Goal: Task Accomplishment & Management: Use online tool/utility

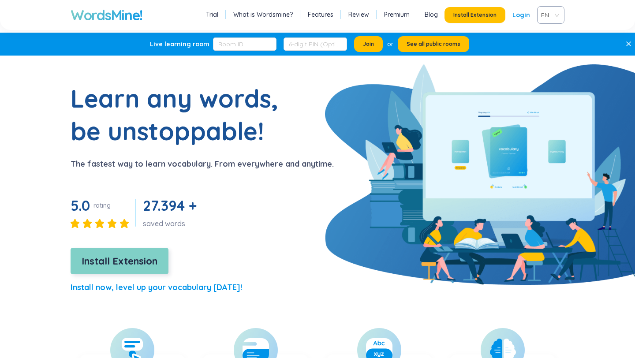
click at [136, 262] on span "Install Extension" at bounding box center [120, 261] width 76 height 15
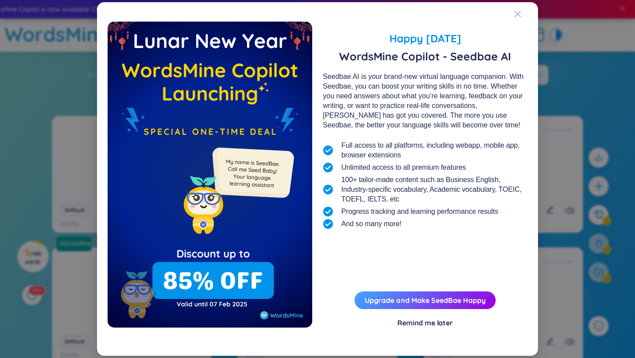
click at [406, 322] on div "Remind me later" at bounding box center [425, 323] width 56 height 10
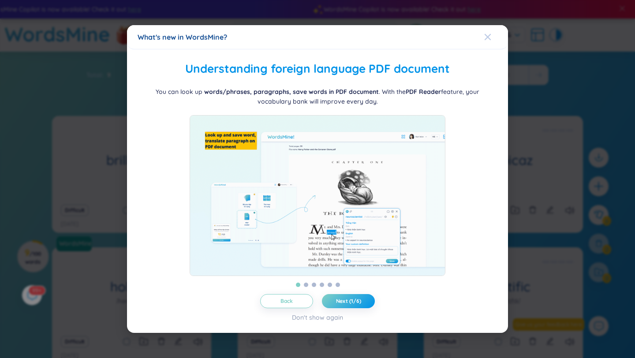
click at [488, 34] on icon "Close" at bounding box center [487, 37] width 7 height 7
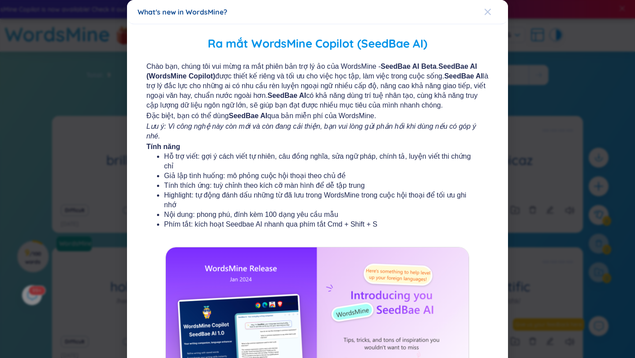
click at [485, 8] on div "Close" at bounding box center [487, 12] width 7 height 24
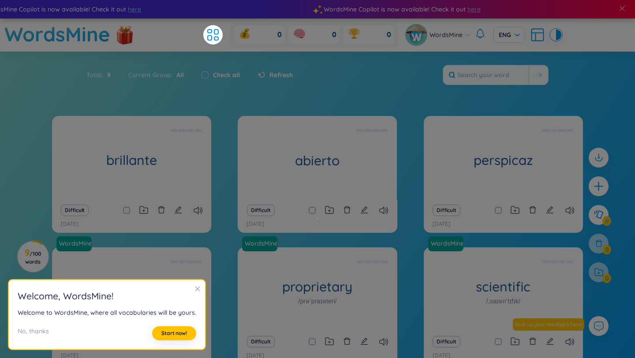
click at [197, 289] on icon "close" at bounding box center [197, 289] width 6 height 6
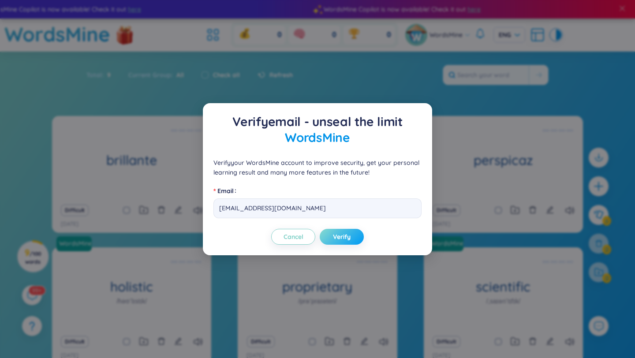
click at [333, 236] on span "Verify" at bounding box center [342, 236] width 18 height 9
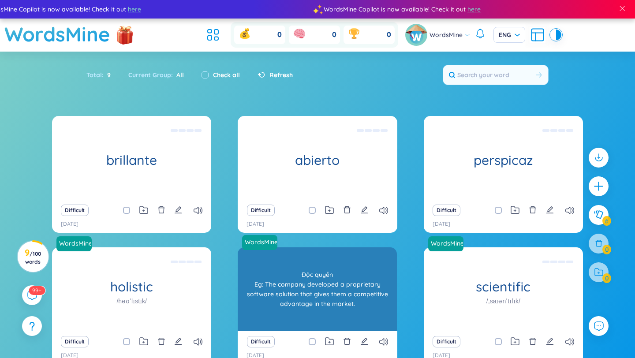
scroll to position [79, 0]
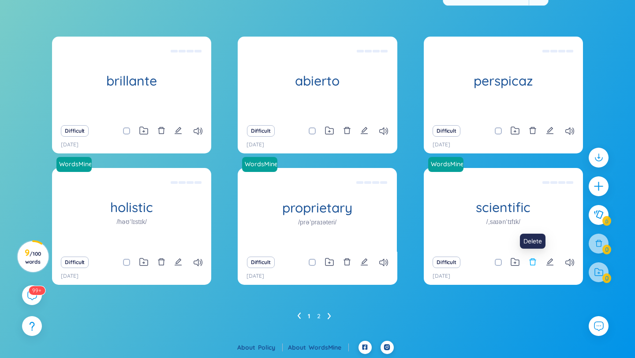
click at [531, 259] on icon "delete" at bounding box center [532, 261] width 7 height 7
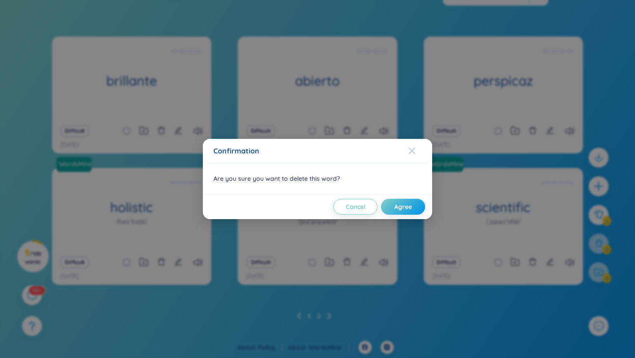
click at [415, 151] on span "Close" at bounding box center [420, 151] width 24 height 24
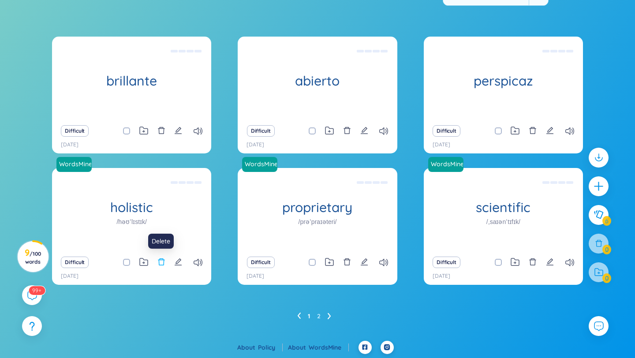
click at [163, 263] on icon "delete" at bounding box center [161, 261] width 7 height 7
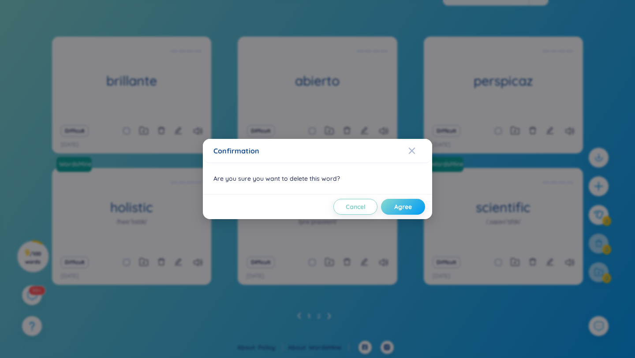
click at [394, 209] on span "Agree" at bounding box center [403, 206] width 18 height 9
